Goal: Find specific page/section: Find specific page/section

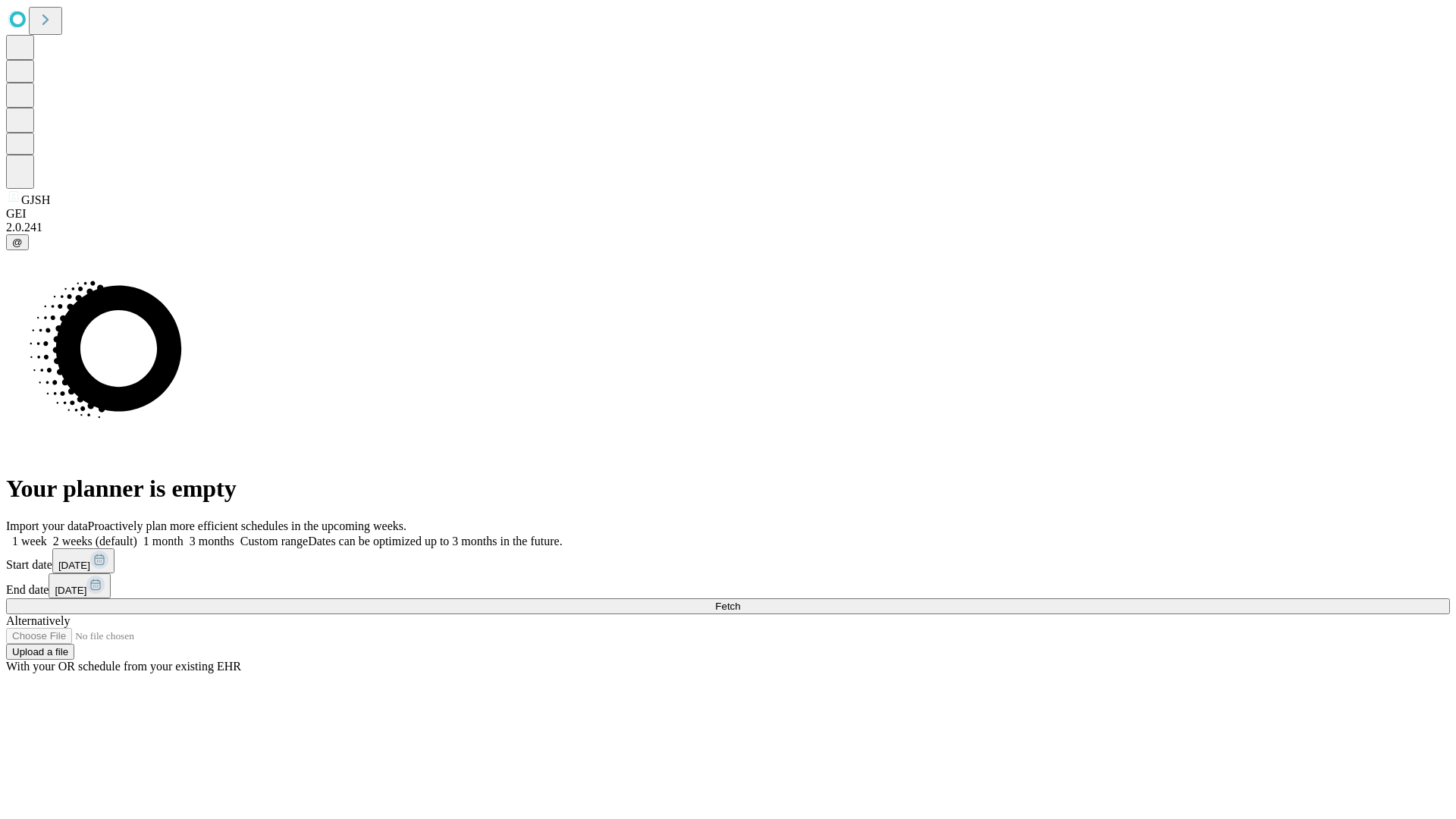
click at [740, 600] on span "Fetch" at bounding box center [727, 606] width 25 height 12
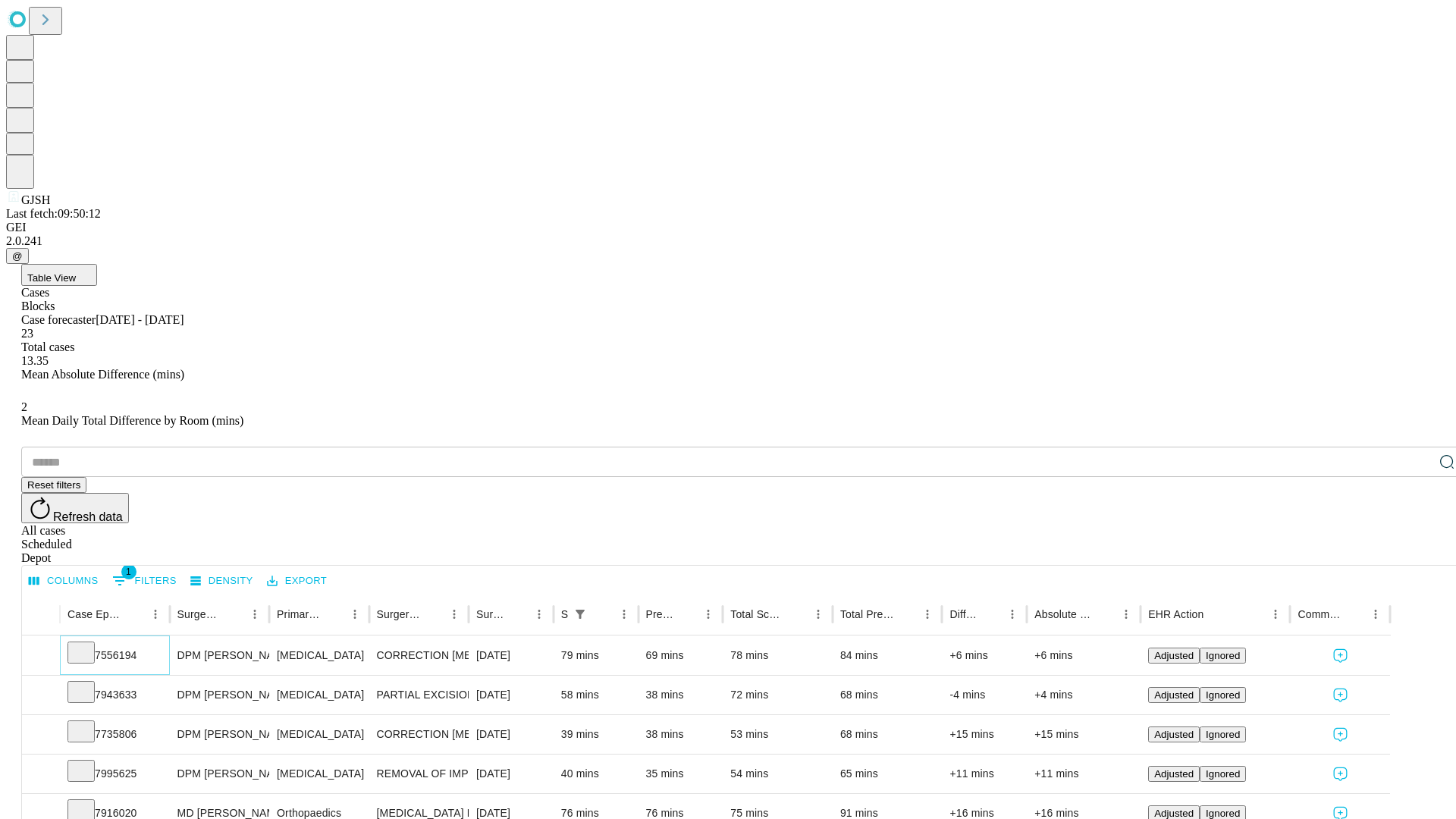
click at [88, 643] on icon at bounding box center [82, 651] width 15 height 15
